Goal: Task Accomplishment & Management: Manage account settings

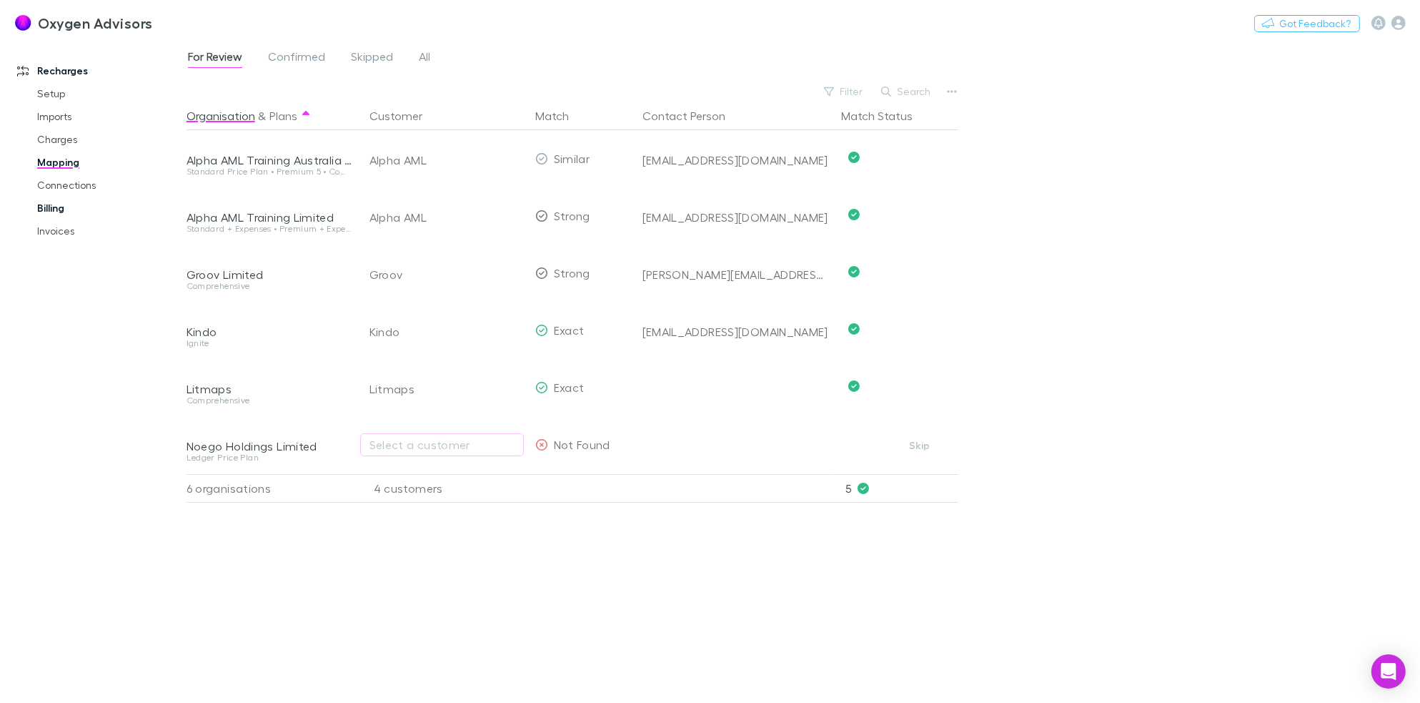
click at [50, 211] on link "Billing" at bounding box center [109, 208] width 172 height 23
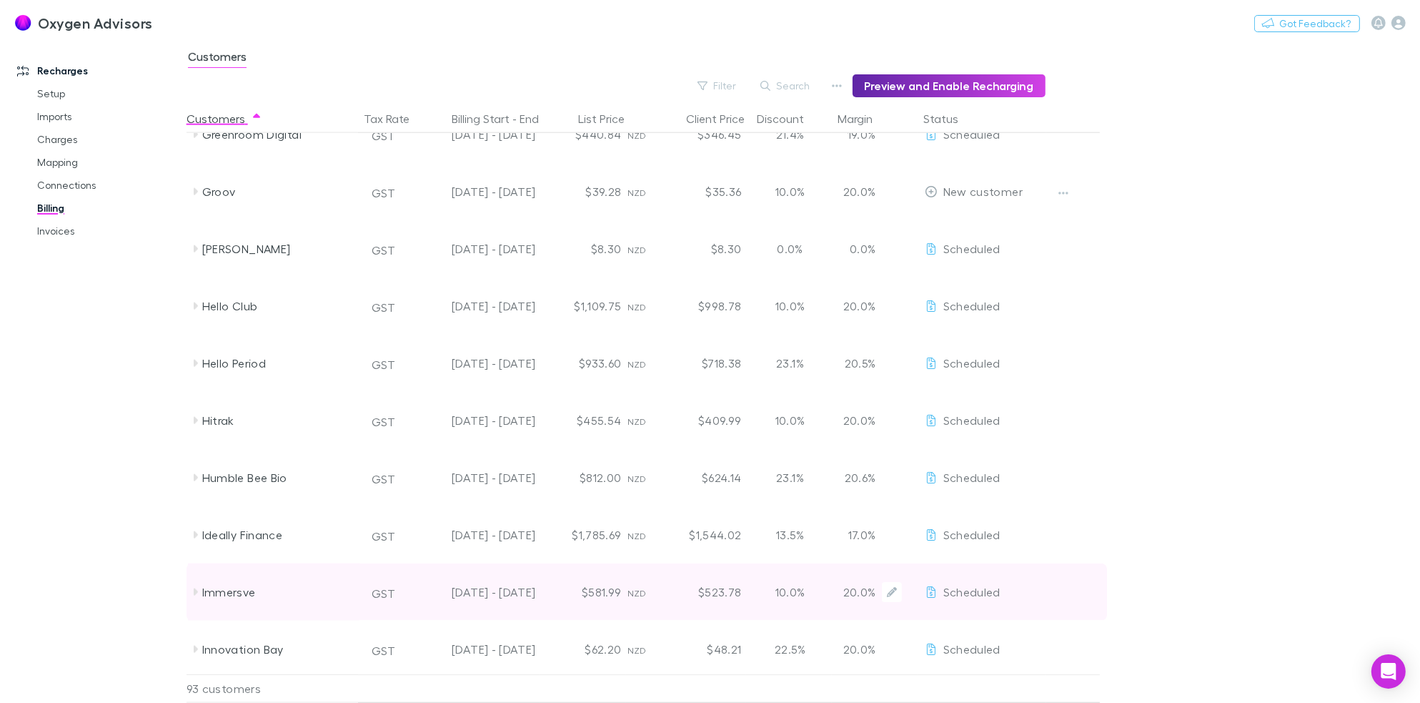
scroll to position [2175, 0]
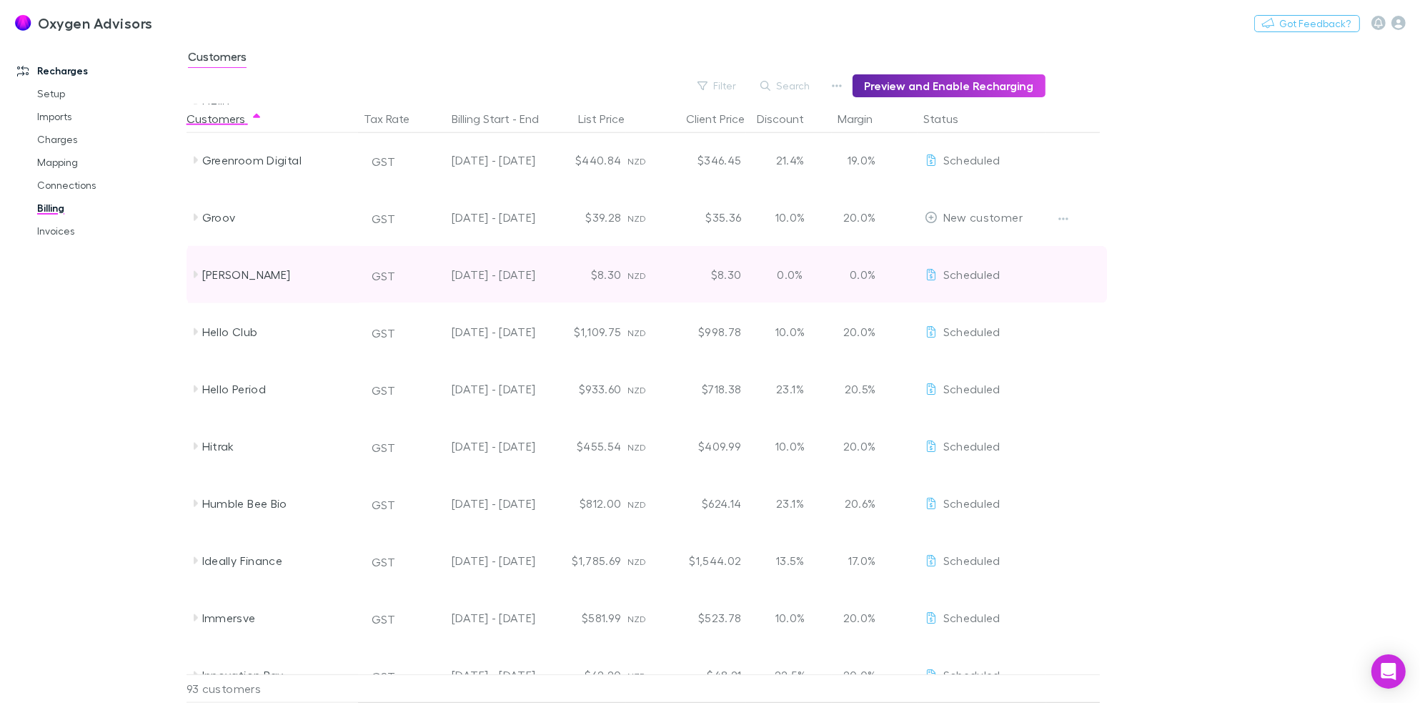
click at [194, 269] on icon at bounding box center [194, 274] width 11 height 11
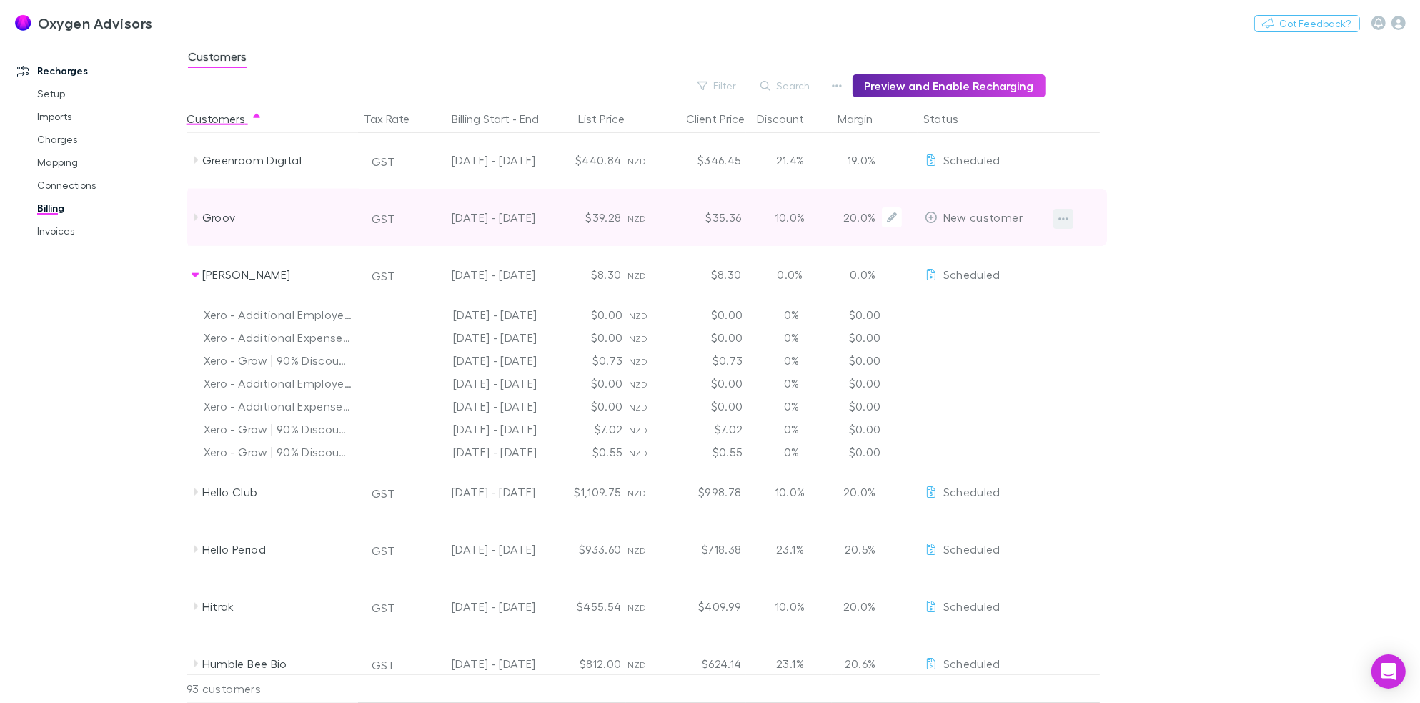
click at [1064, 216] on icon "button" at bounding box center [1064, 218] width 10 height 11
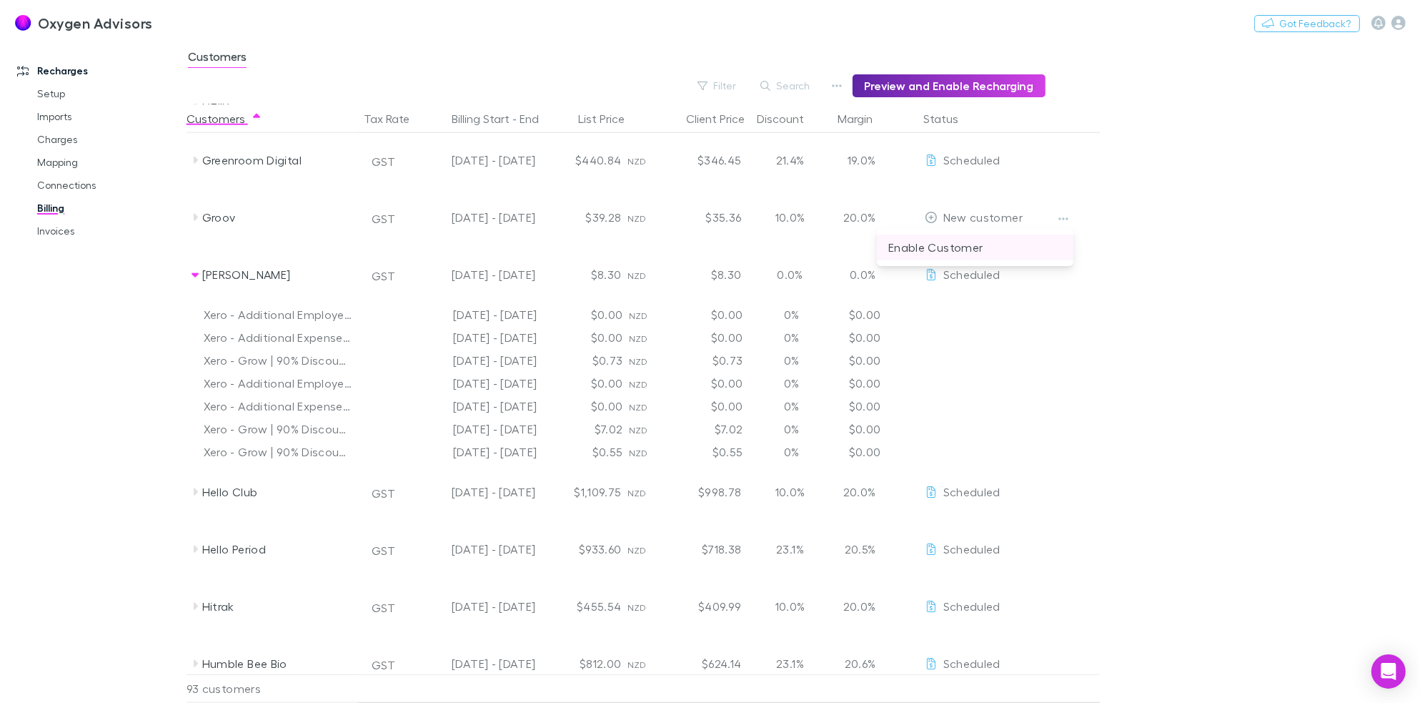
click at [1001, 244] on p "Enable Customer" at bounding box center [976, 247] width 174 height 17
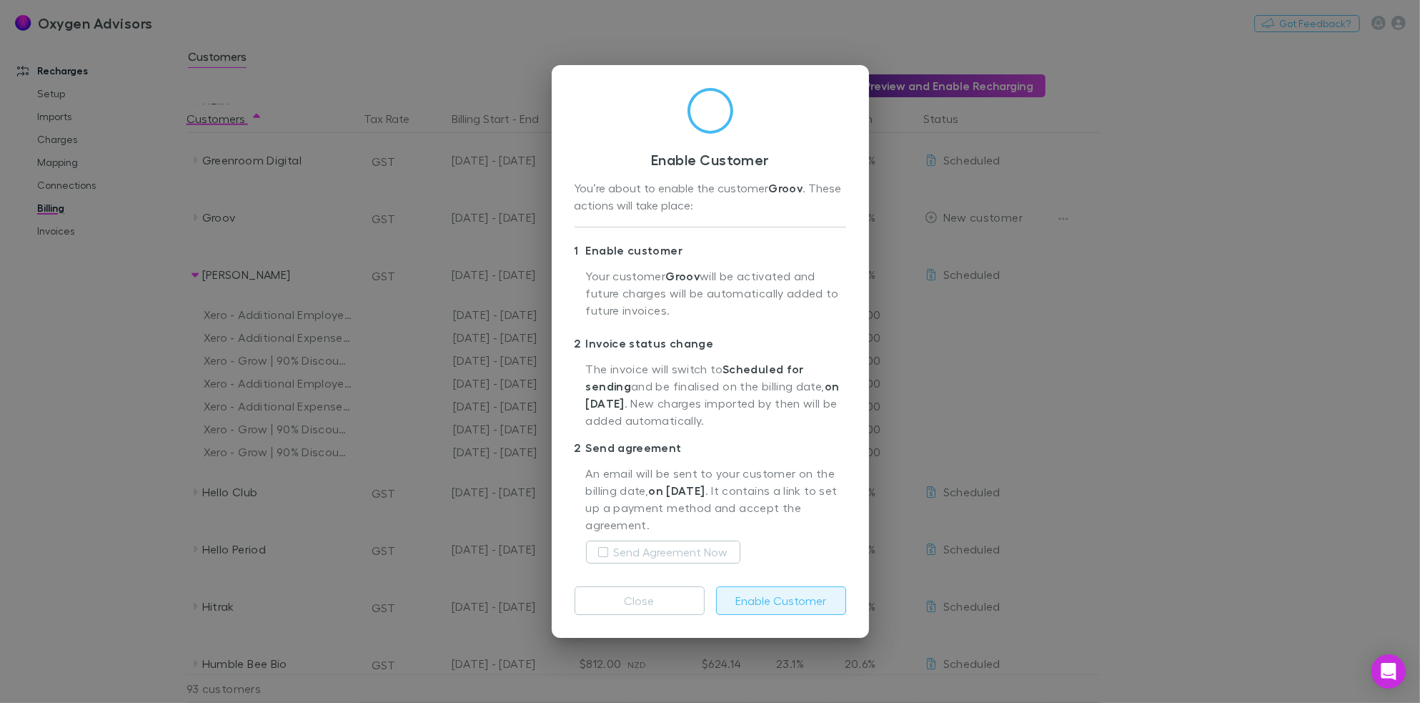
click at [766, 605] on button "Enable Customer" at bounding box center [781, 600] width 130 height 29
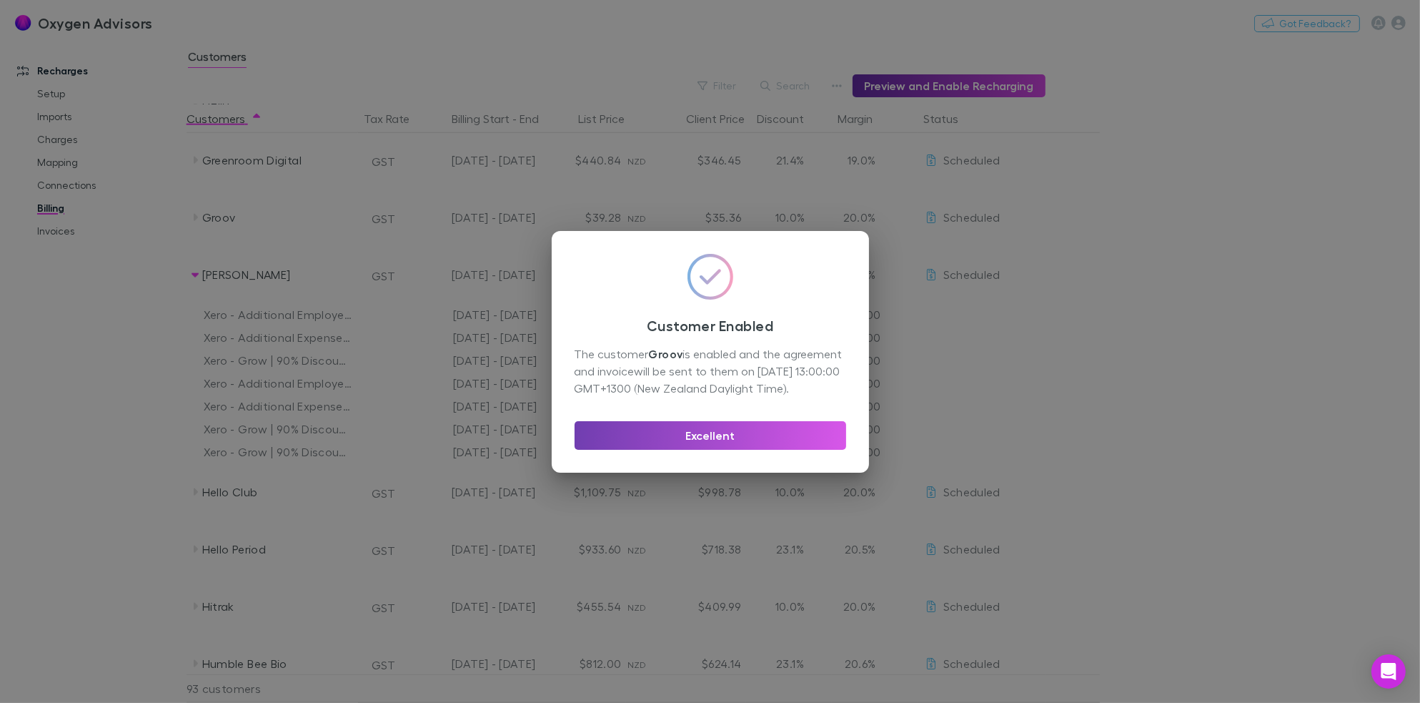
click at [734, 437] on button "Excellent" at bounding box center [711, 435] width 272 height 29
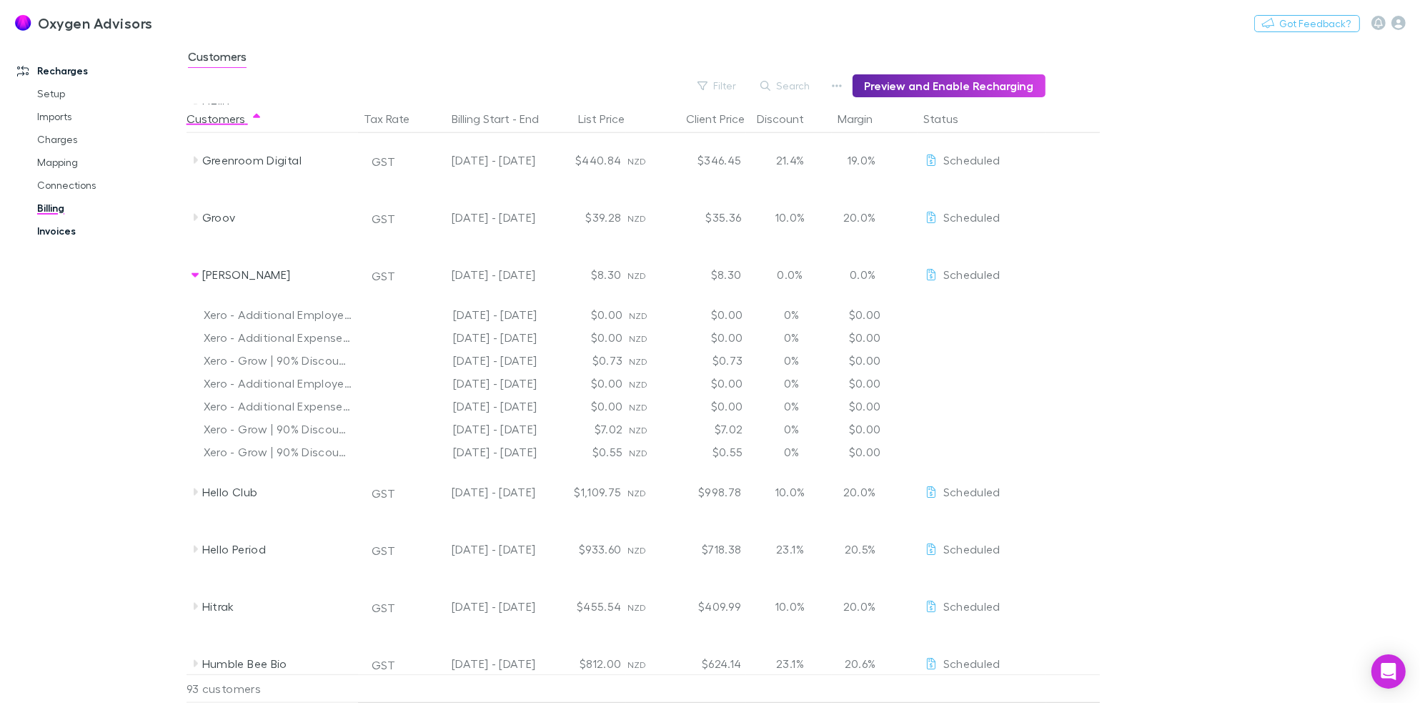
click at [48, 228] on link "Invoices" at bounding box center [109, 230] width 172 height 23
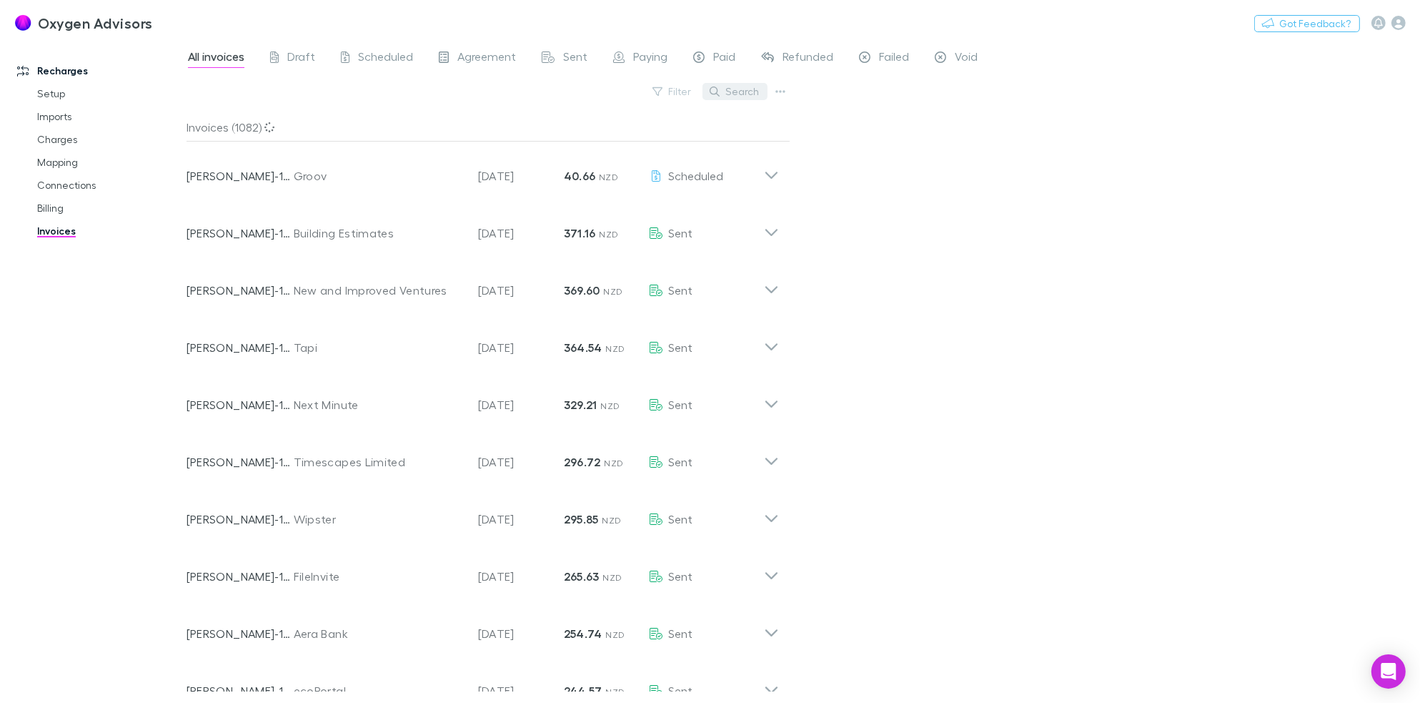
click at [734, 93] on button "Search" at bounding box center [735, 91] width 65 height 17
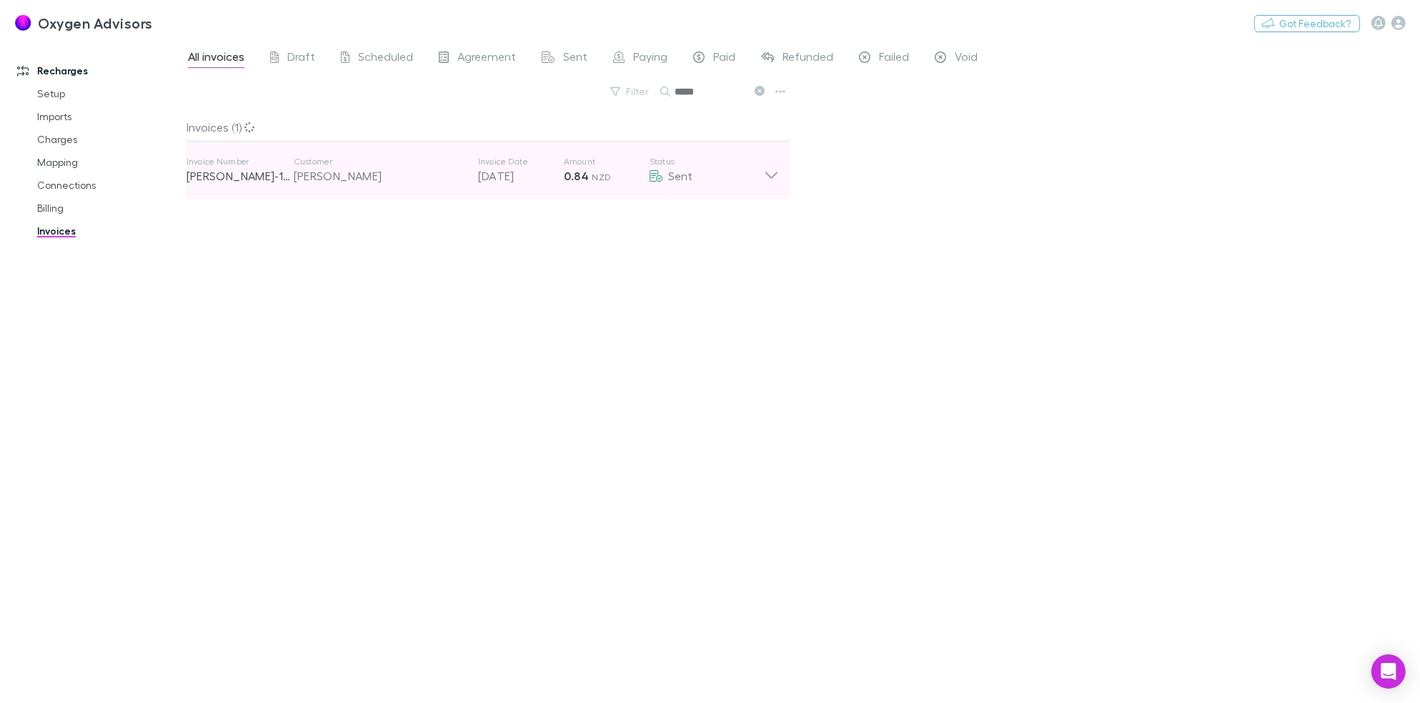
type input "*****"
click at [766, 177] on icon at bounding box center [771, 170] width 15 height 29
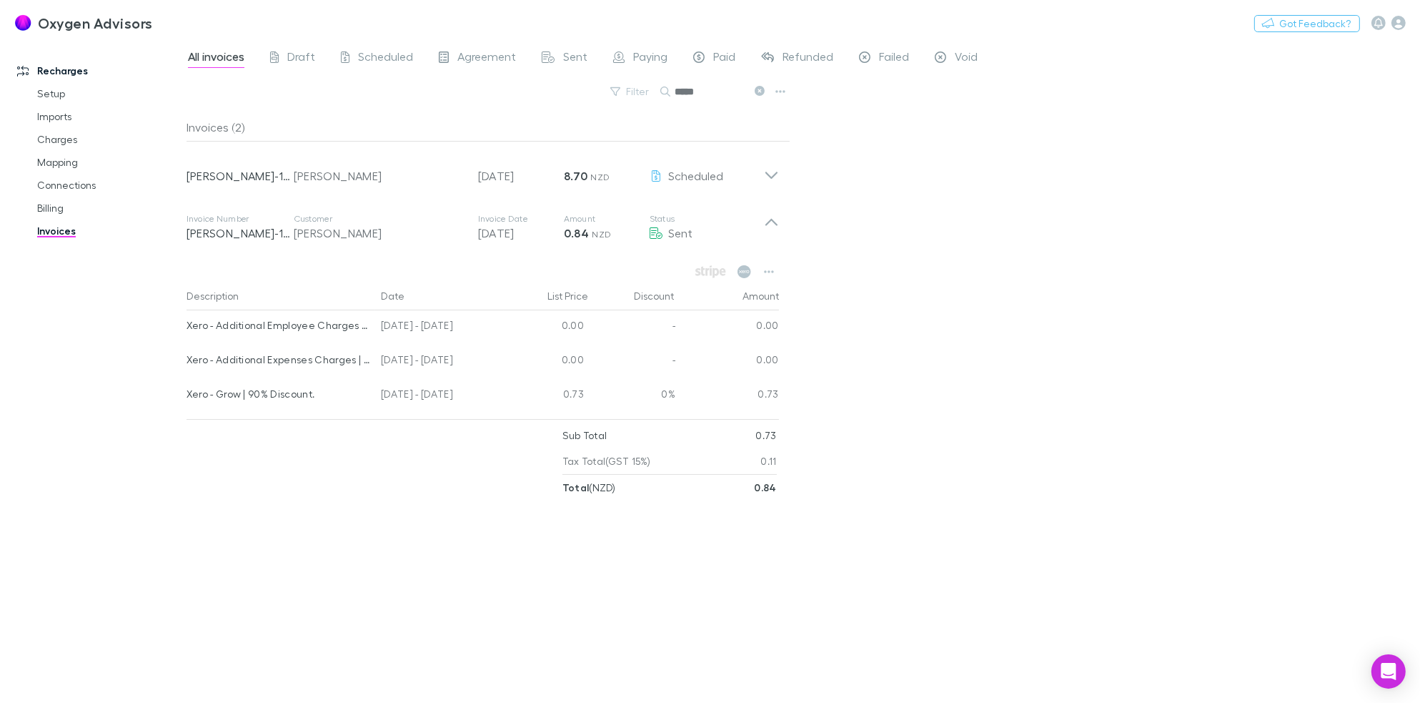
click at [193, 567] on div "Invoices (2) Invoice Number [PERSON_NAME]-1134 Customer [PERSON_NAME] Invoice D…" at bounding box center [489, 402] width 604 height 578
click at [56, 206] on link "Billing" at bounding box center [109, 208] width 172 height 23
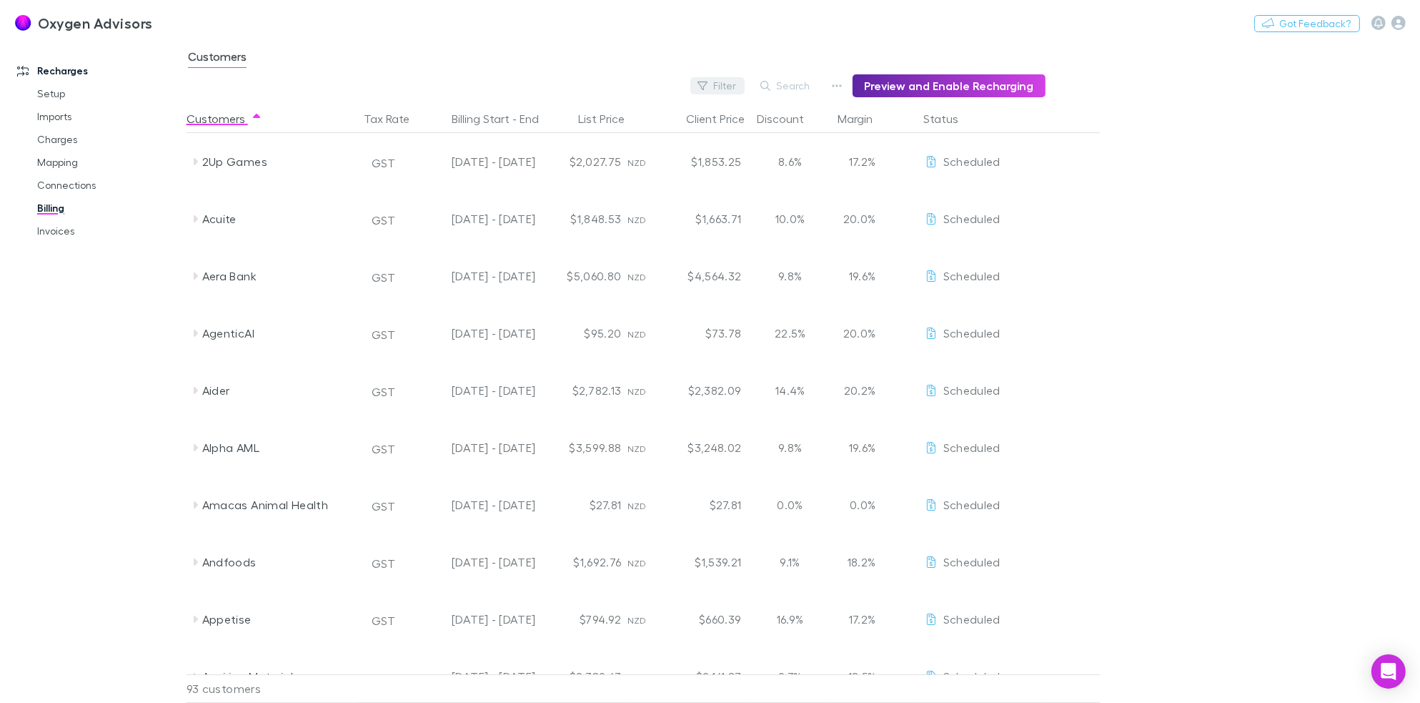
click at [734, 92] on button "Filter" at bounding box center [718, 85] width 54 height 17
click at [581, 262] on div at bounding box center [710, 351] width 1420 height 703
click at [715, 79] on button "Filter" at bounding box center [718, 85] width 54 height 17
click at [540, 259] on li "New customer" at bounding box center [627, 258] width 249 height 23
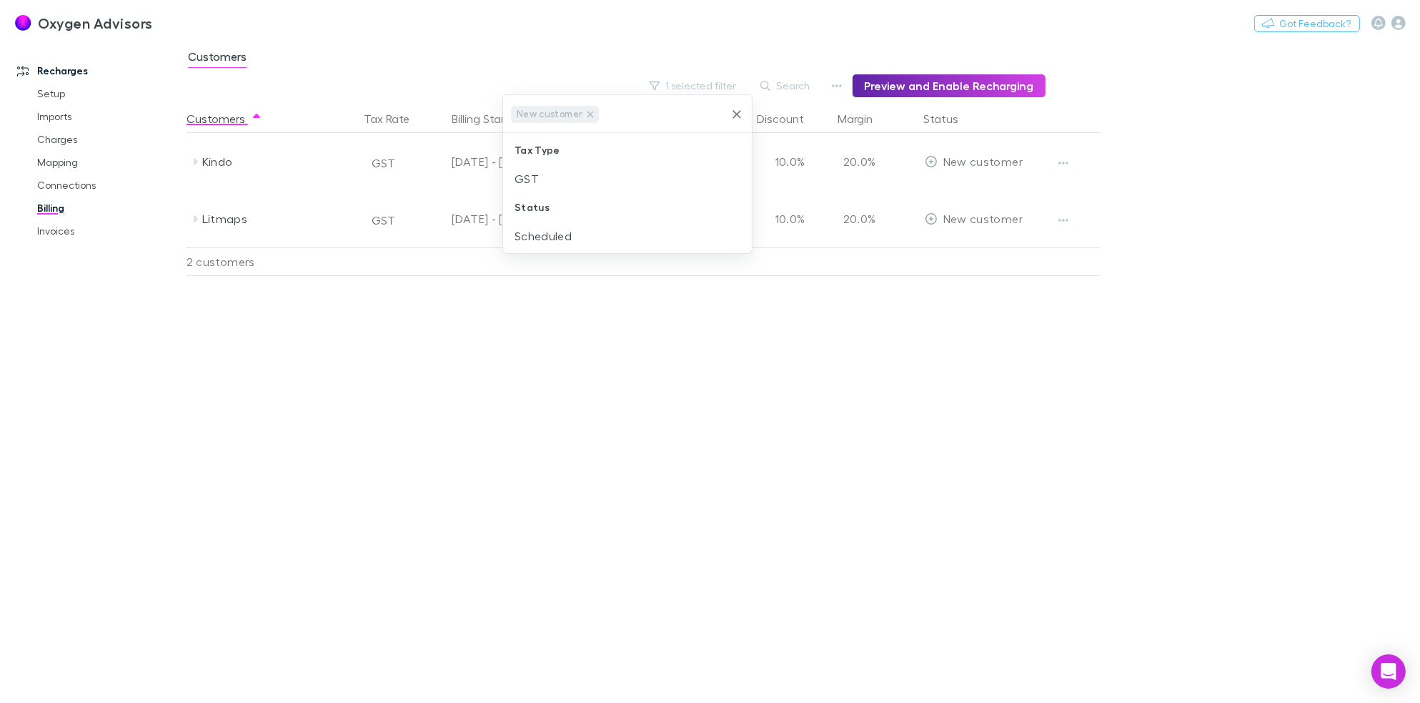
click at [1169, 332] on div at bounding box center [710, 351] width 1420 height 703
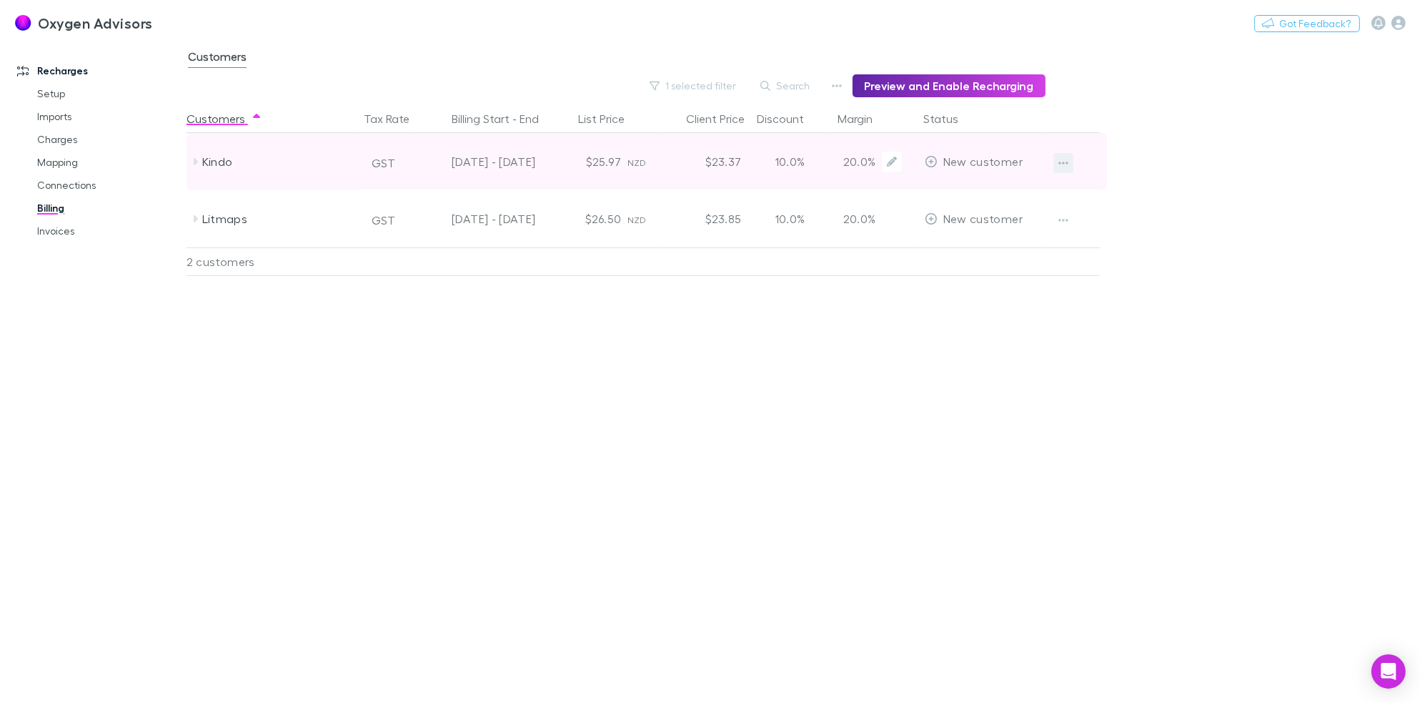
click at [1059, 164] on icon "button" at bounding box center [1064, 162] width 10 height 11
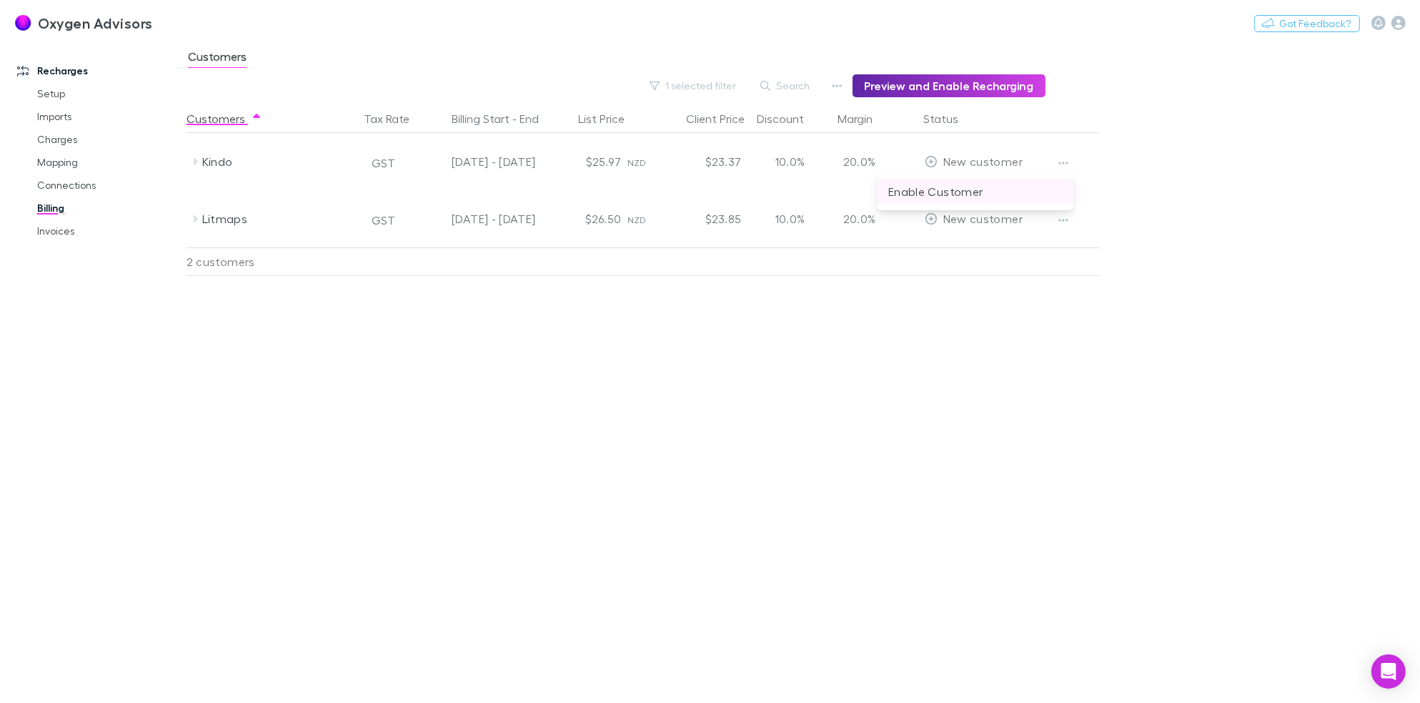
click at [999, 194] on p "Enable Customer" at bounding box center [976, 191] width 174 height 17
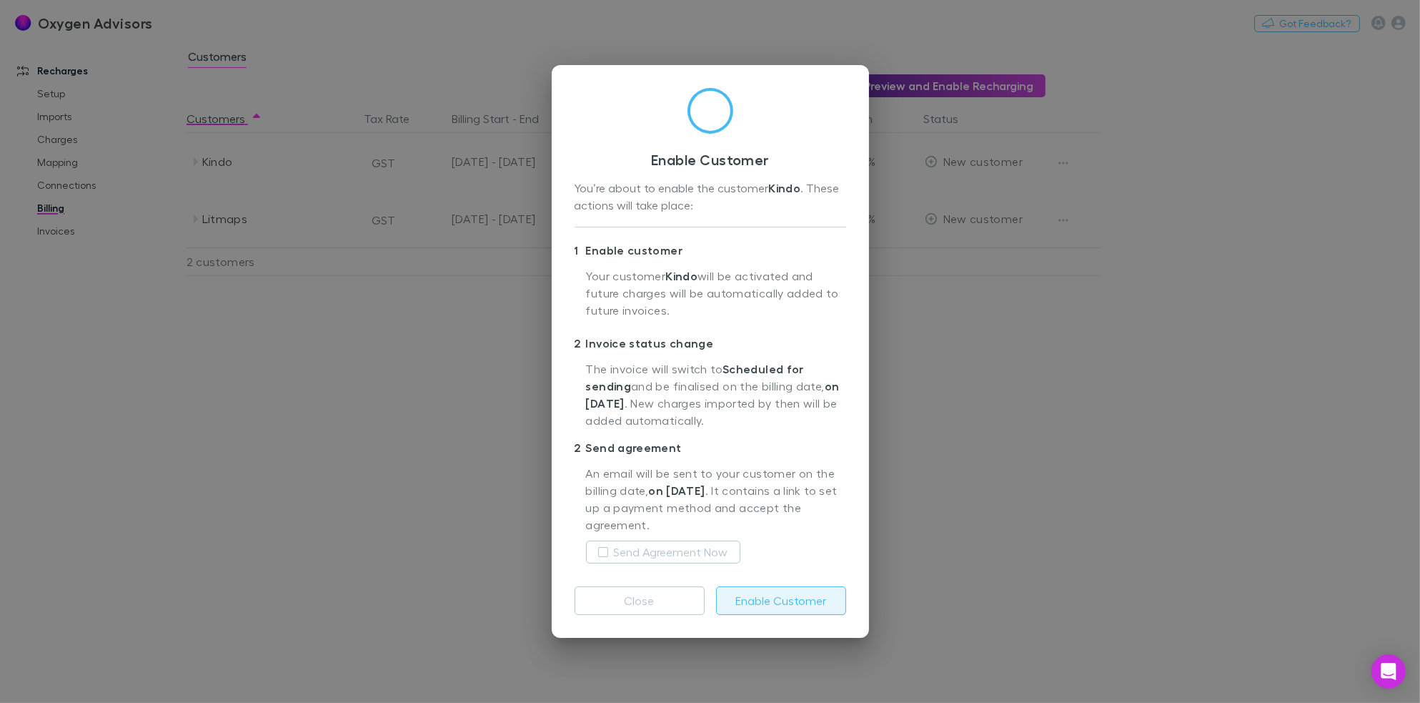
click at [788, 608] on button "Enable Customer" at bounding box center [781, 600] width 130 height 29
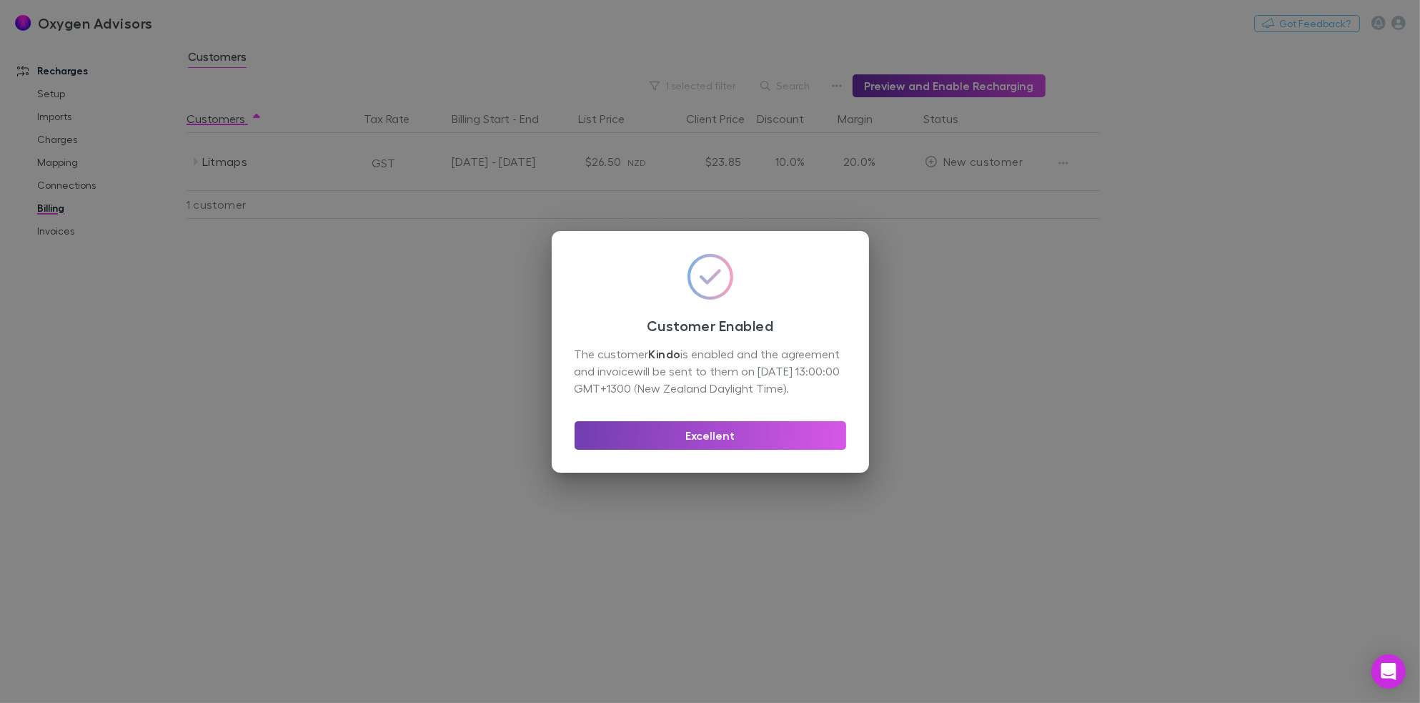
click at [700, 442] on button "Excellent" at bounding box center [711, 435] width 272 height 29
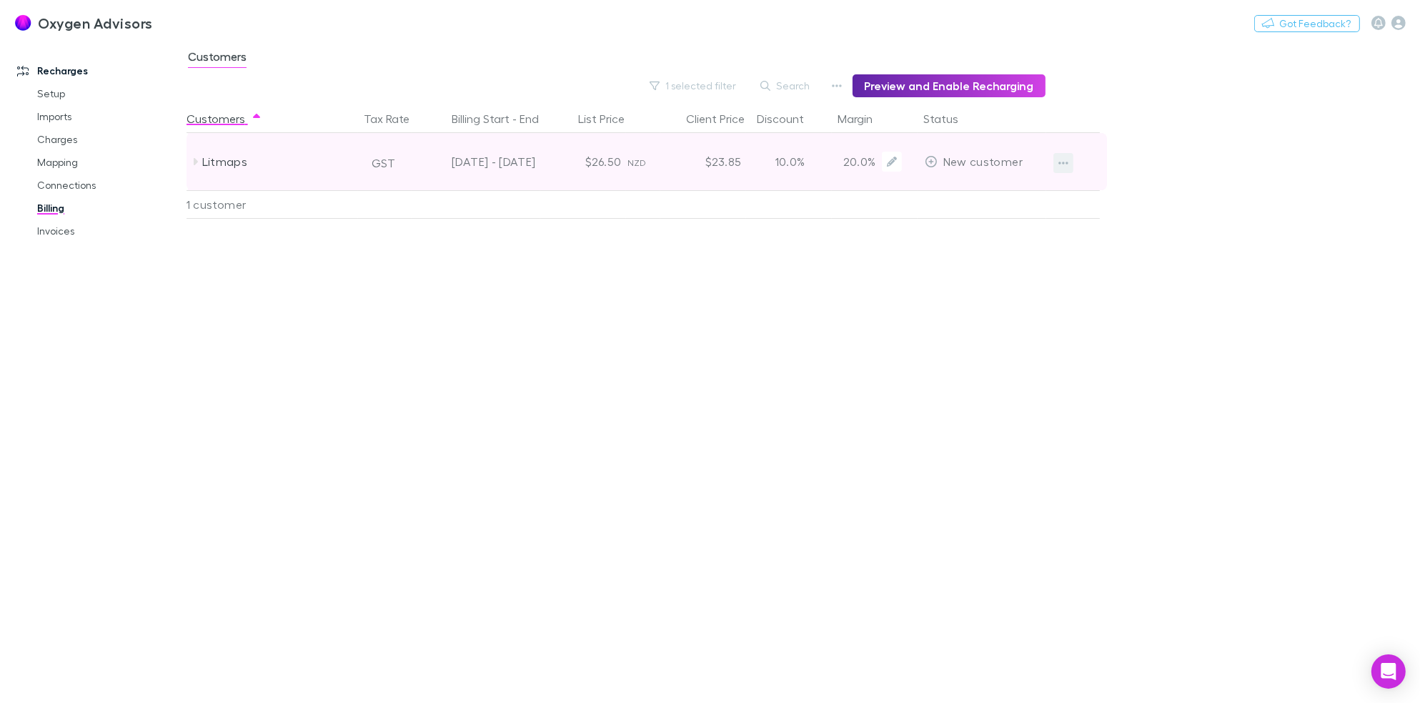
click at [1064, 164] on icon "button" at bounding box center [1064, 162] width 10 height 11
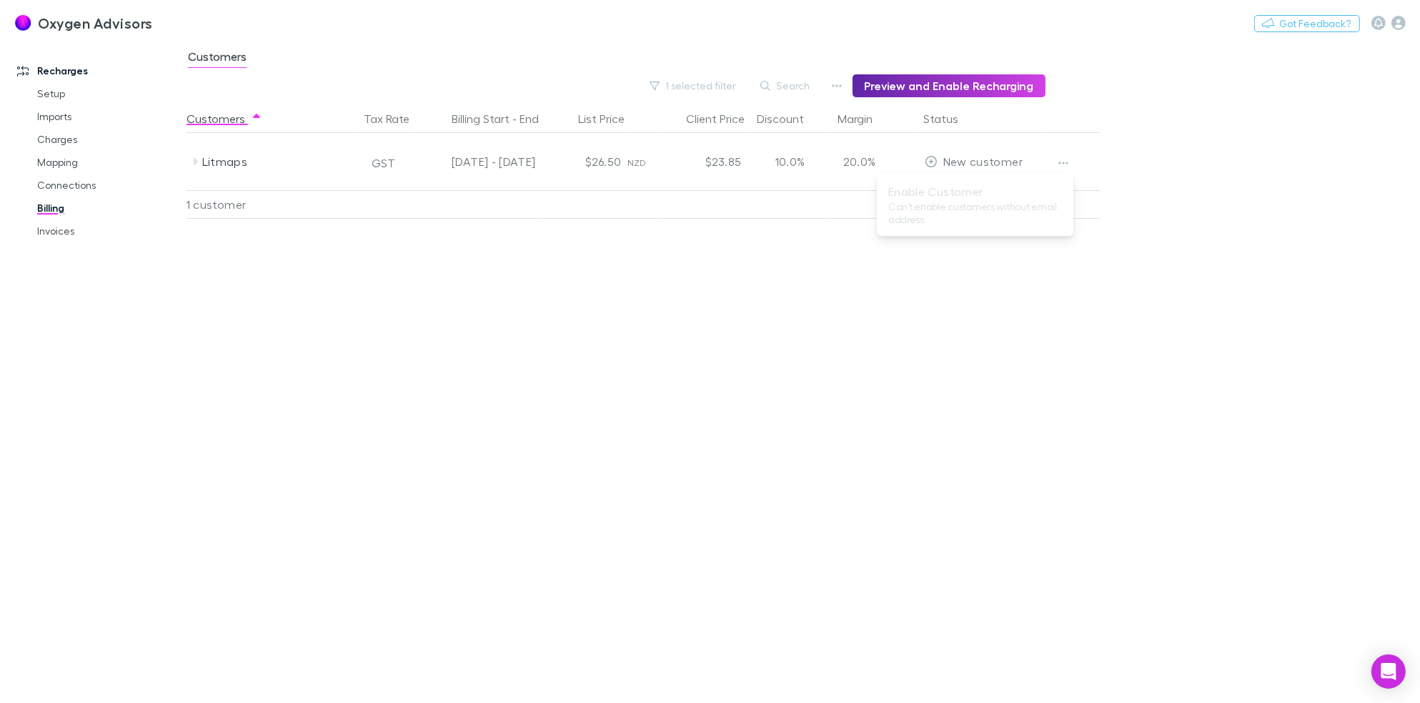
click at [625, 332] on div at bounding box center [710, 351] width 1420 height 703
click at [548, 378] on div "Customers Tax Rate Billing Start - End List Price Client Price Discount Margin …" at bounding box center [678, 403] width 983 height 598
